Goal: Information Seeking & Learning: Learn about a topic

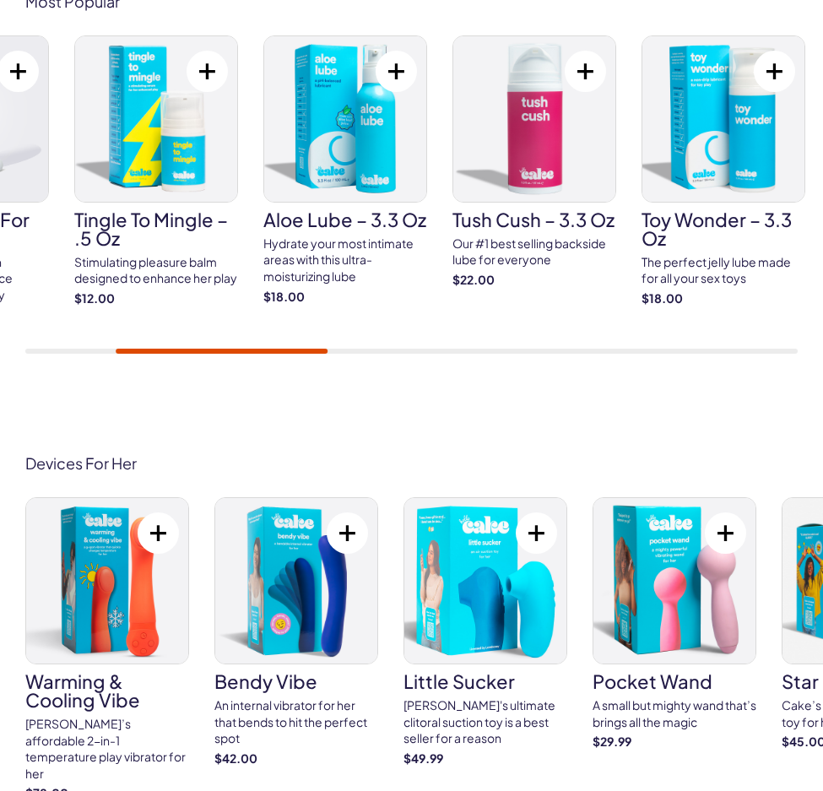
scroll to position [1154, 0]
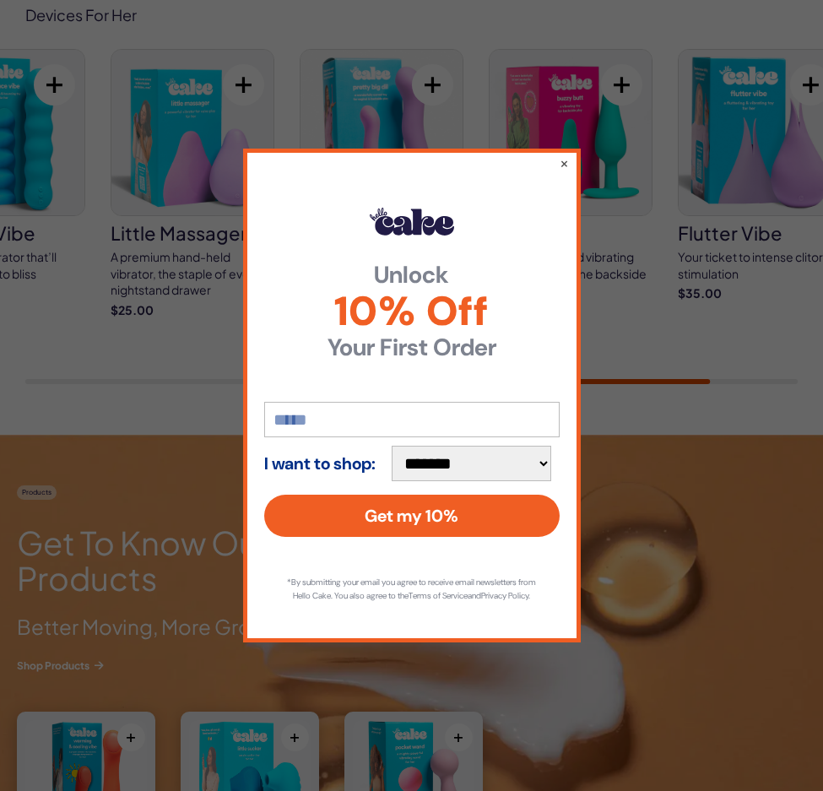
click at [230, 240] on div "**********" at bounding box center [411, 395] width 823 height 791
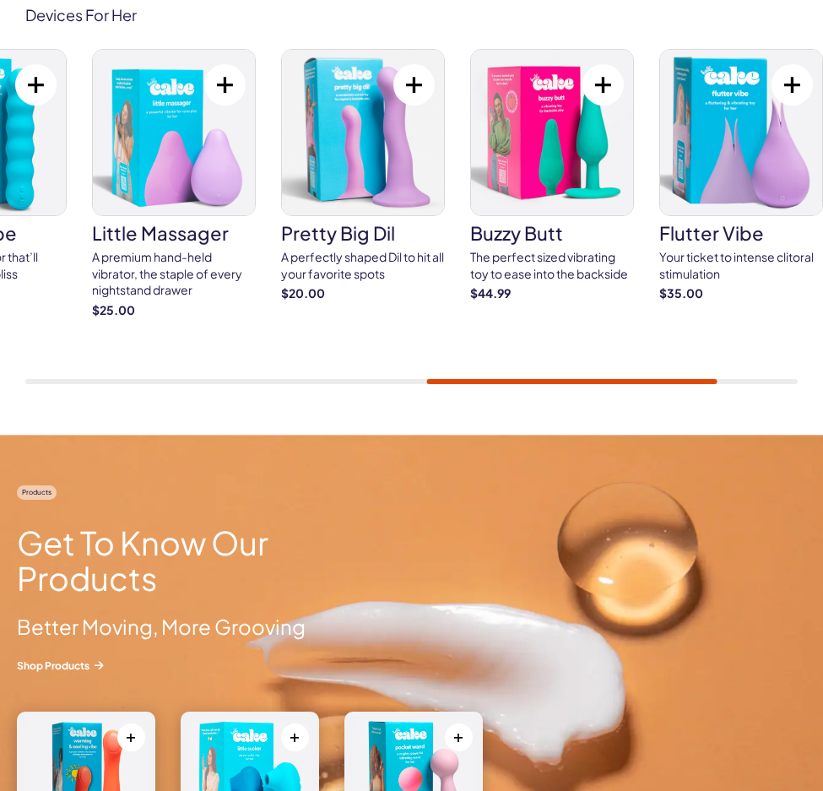
click at [181, 231] on link "little massager A premium hand-held vibrator, the staple of every nightstand dr…" at bounding box center [174, 183] width 164 height 269
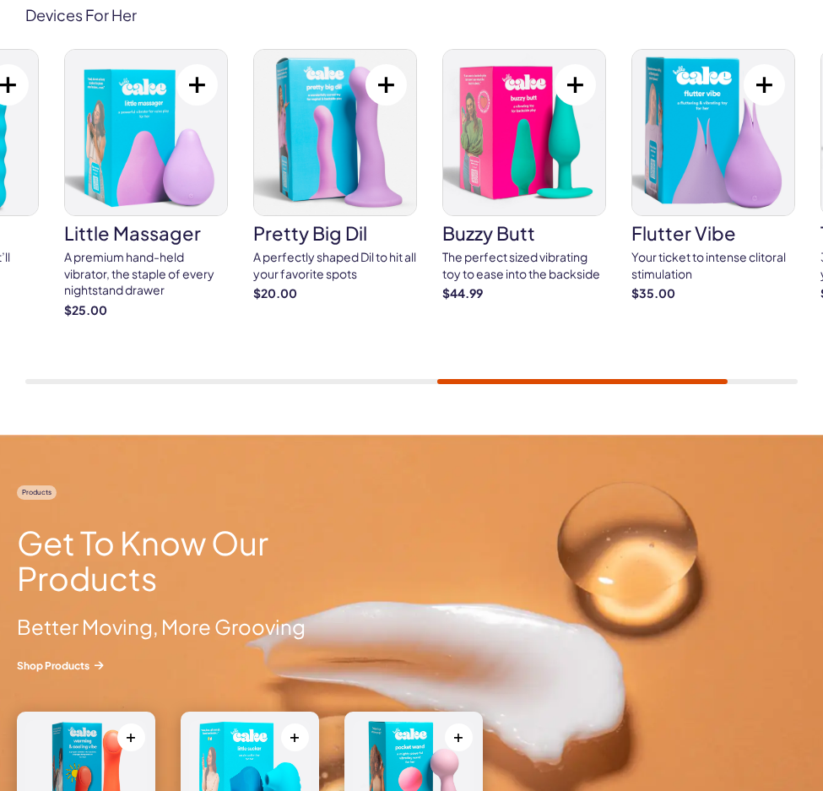
click at [176, 215] on img at bounding box center [146, 132] width 162 height 165
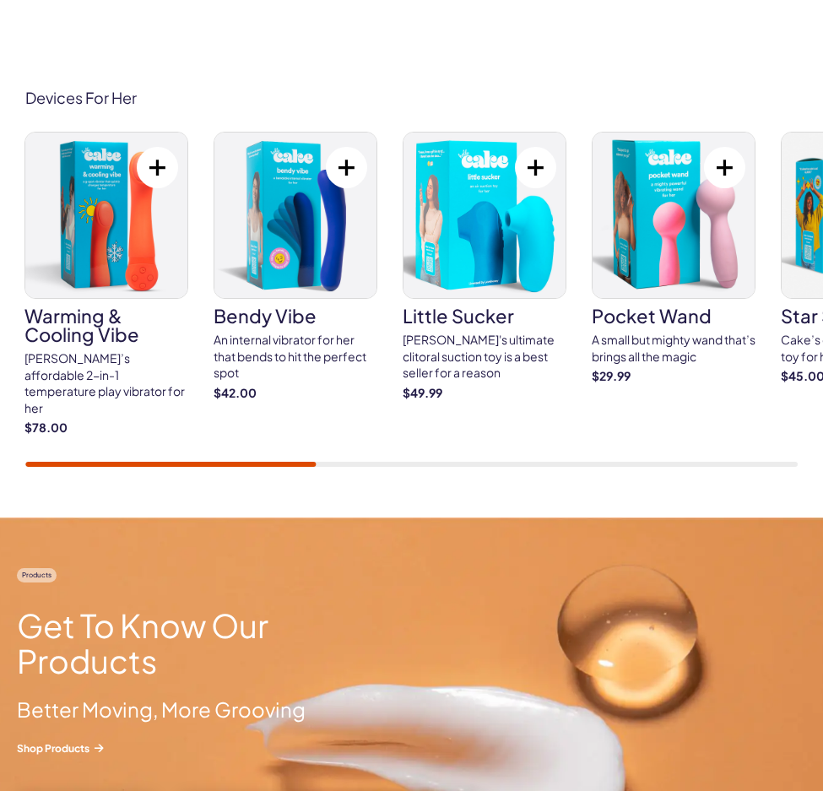
scroll to position [1072, 0]
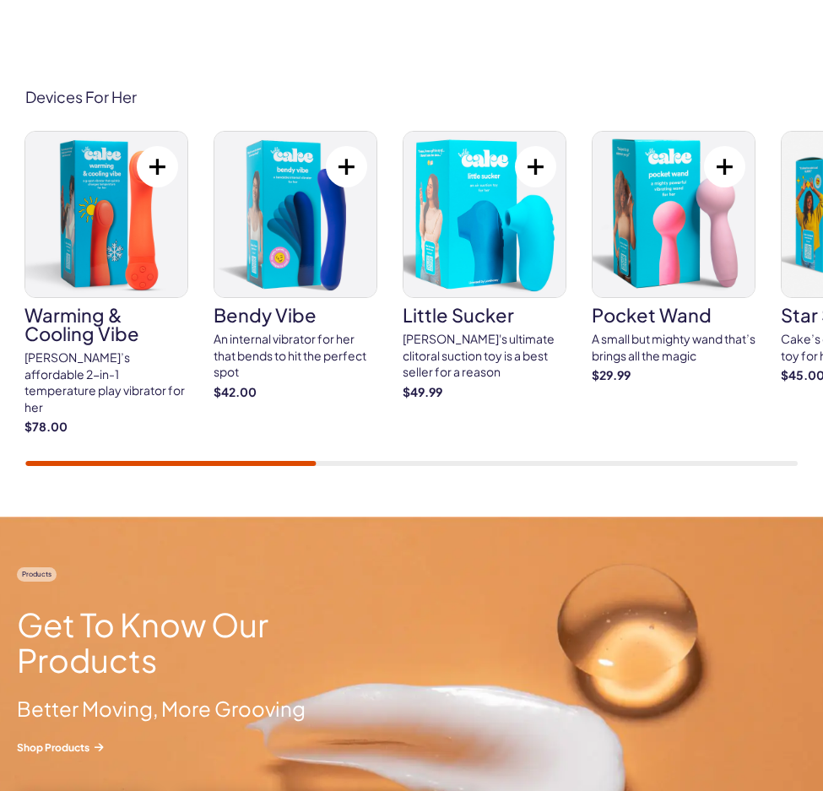
click at [83, 325] on h3 "Warming & Cooling Vibe" at bounding box center [106, 324] width 164 height 37
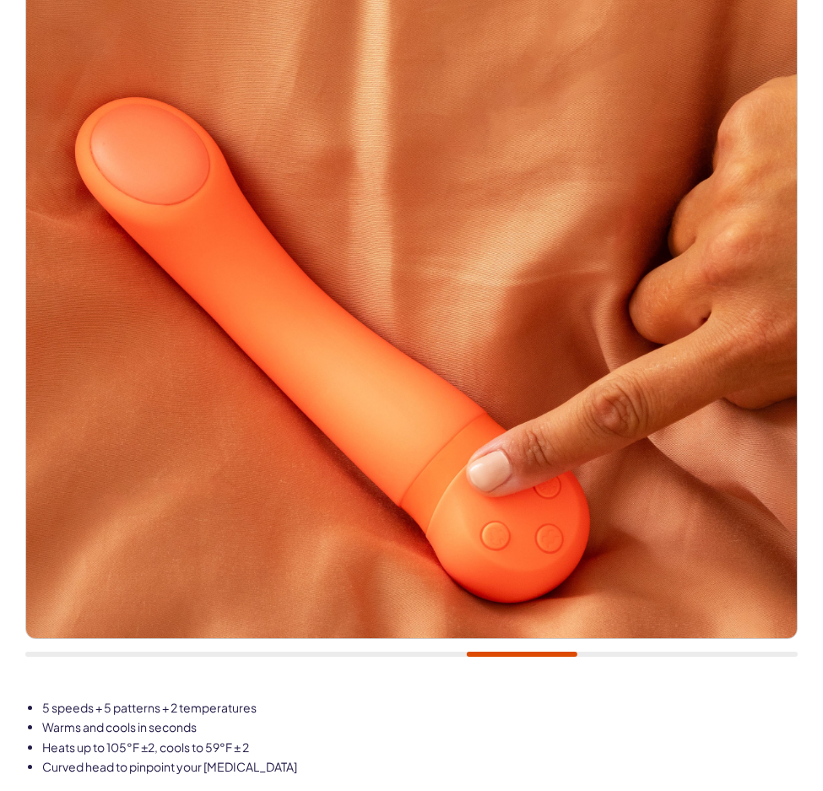
scroll to position [288, 0]
